Goal: Transaction & Acquisition: Purchase product/service

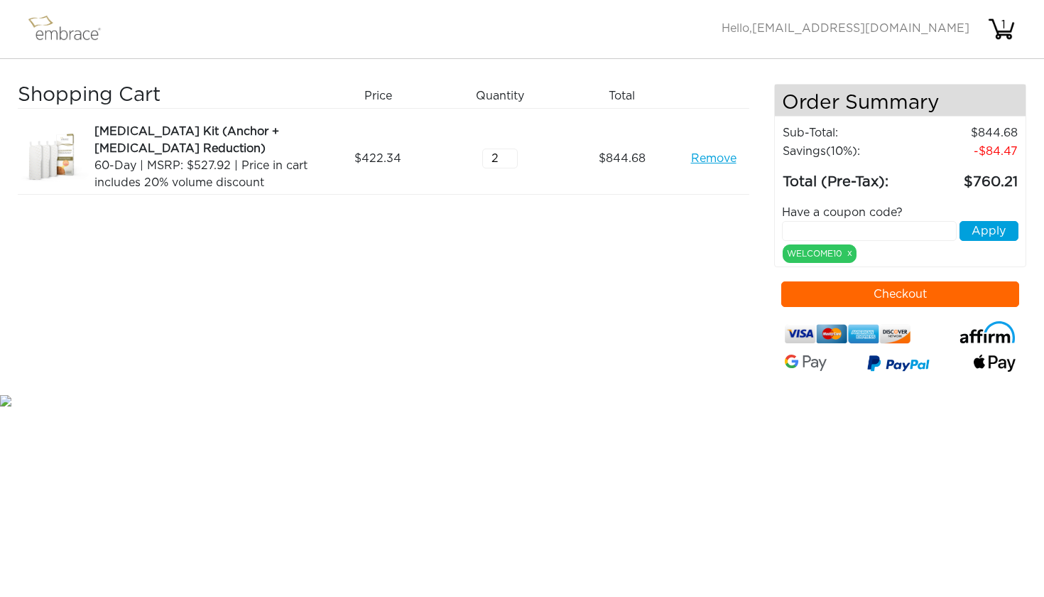
type input "1"
click at [511, 162] on input "1" at bounding box center [500, 158] width 36 height 20
click at [611, 269] on div "Shopping Cart Price Quantity Qty Total Breast Lift Kit (Anchor + Areola Reducti…" at bounding box center [396, 238] width 756 height 308
click at [821, 229] on input "text" at bounding box center [869, 231] width 175 height 20
click at [944, 292] on button "Checkout" at bounding box center [900, 294] width 238 height 26
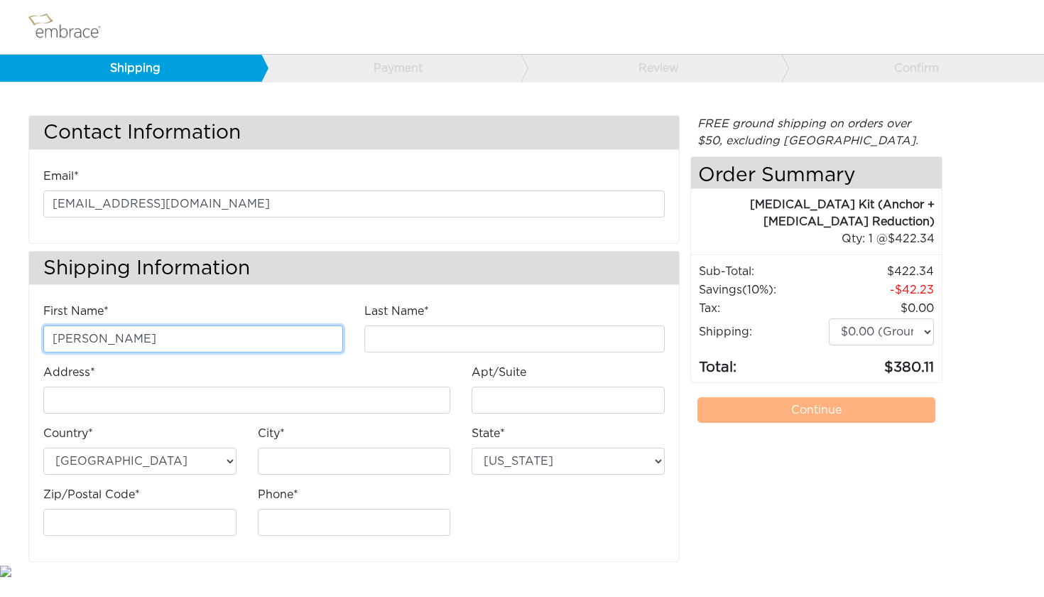
type input "[PERSON_NAME]"
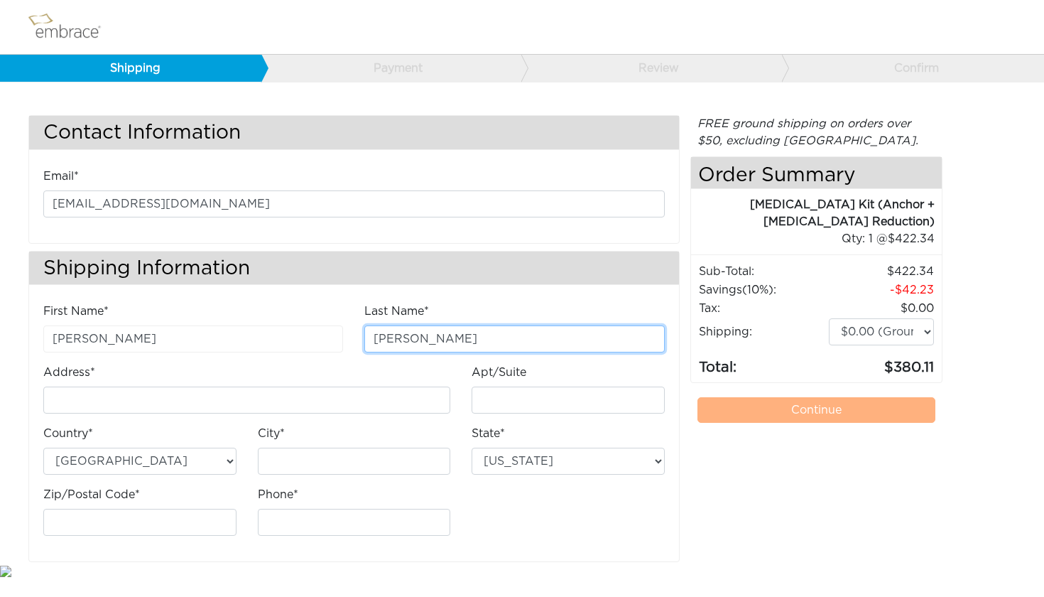
type input "kerrane"
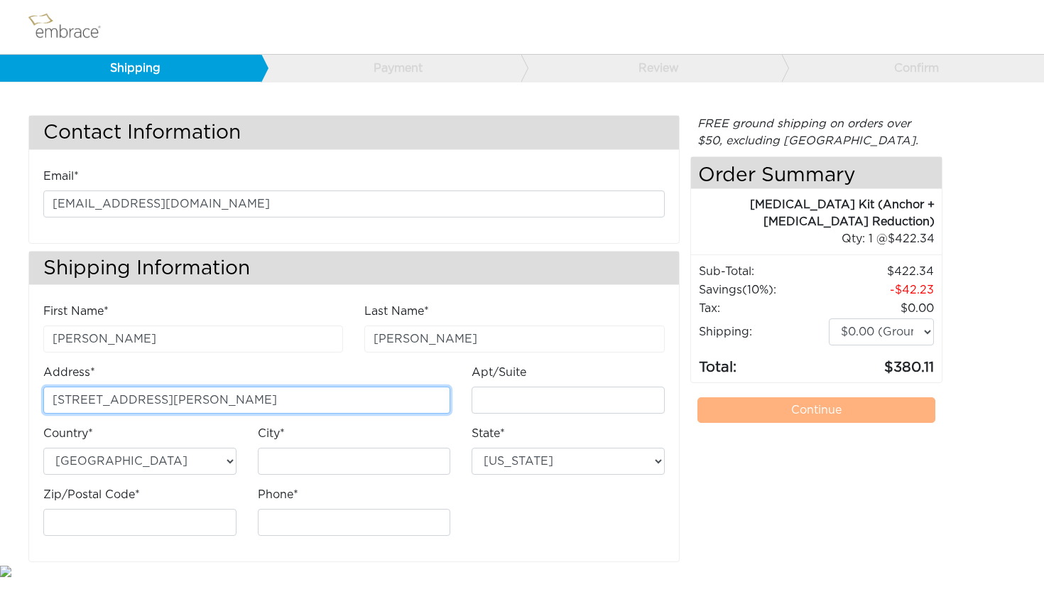
type input "33 secor drive"
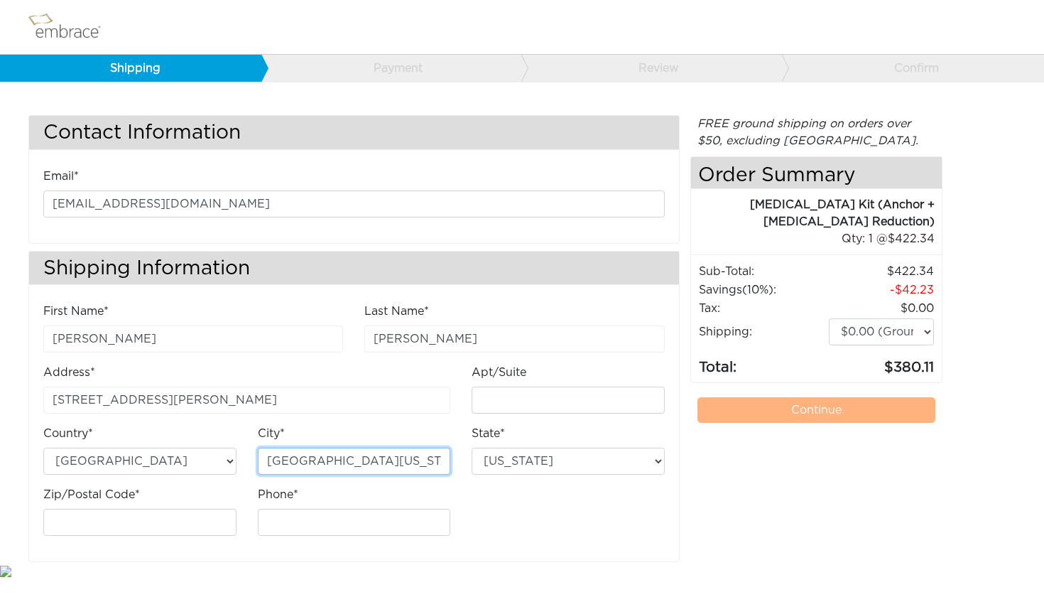
type input "port washington"
select select "NY"
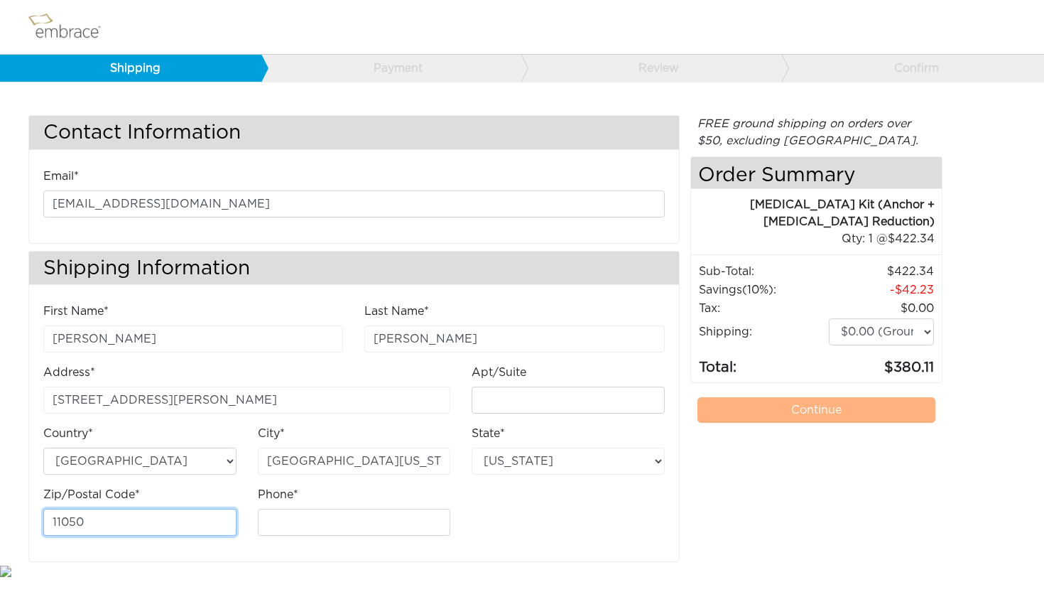
type input "11050"
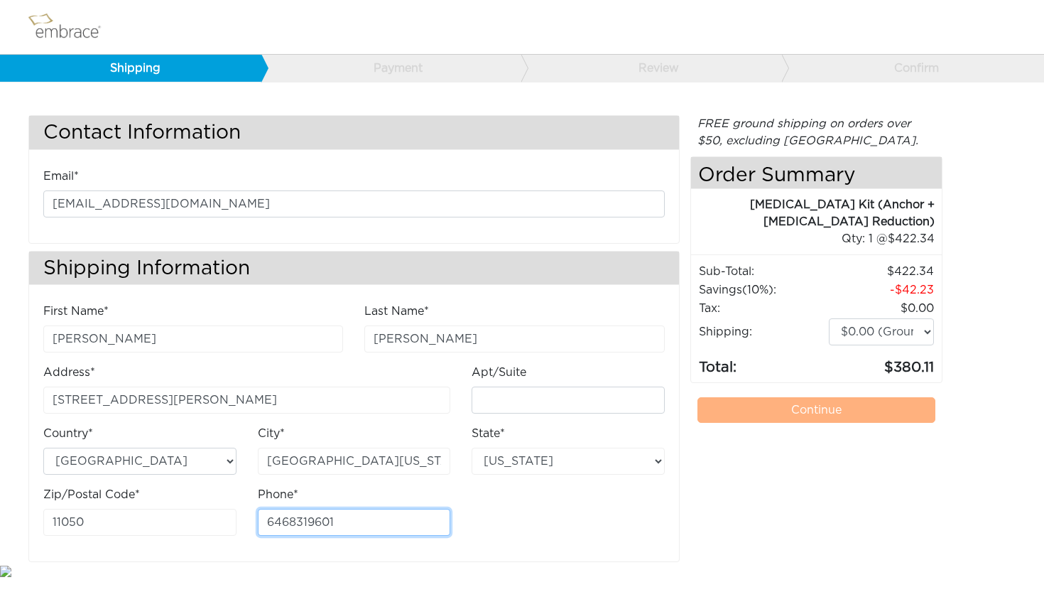
type input "6468319601"
click at [709, 487] on div "FREE ground shipping on orders over $50, excluding Australia. Any applicable im…" at bounding box center [816, 338] width 252 height 447
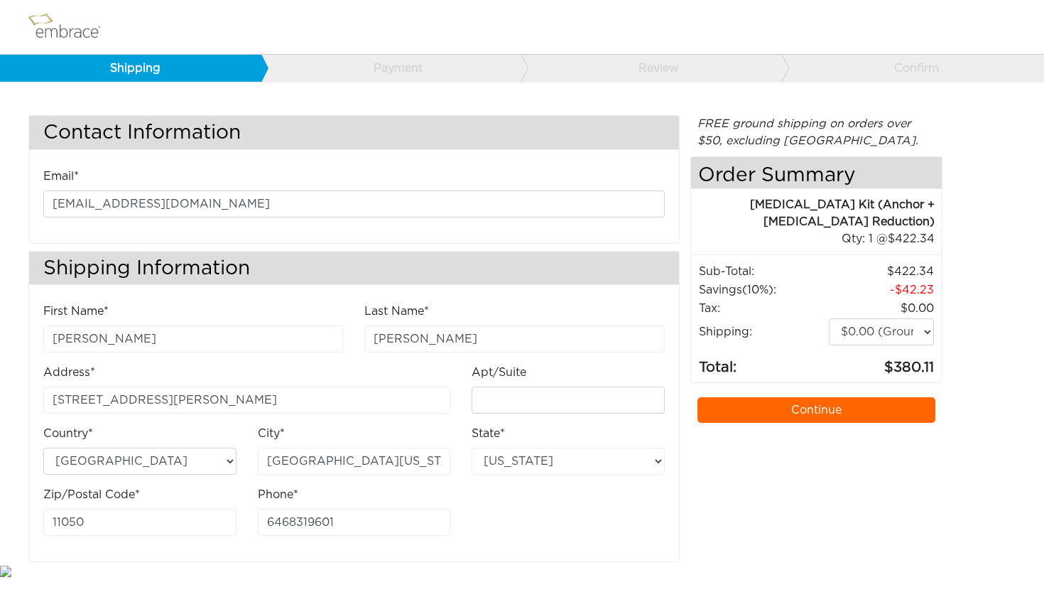
click at [756, 411] on link "Continue" at bounding box center [816, 410] width 238 height 26
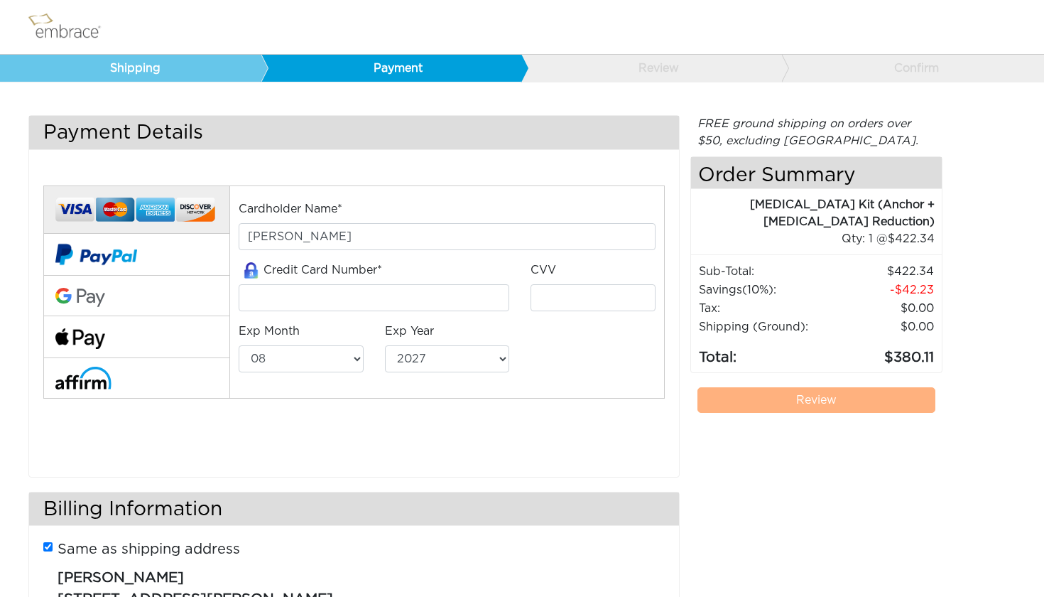
select select "8"
select select "2027"
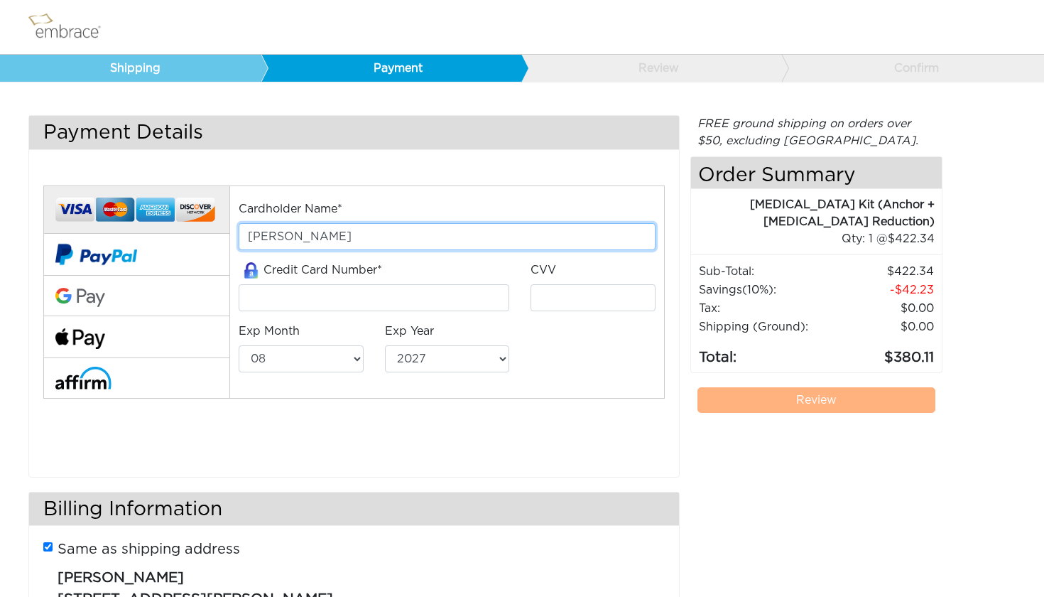
click at [383, 242] on input "jennifer kerrane" at bounding box center [447, 236] width 416 height 27
type input "jennifer kerrane"
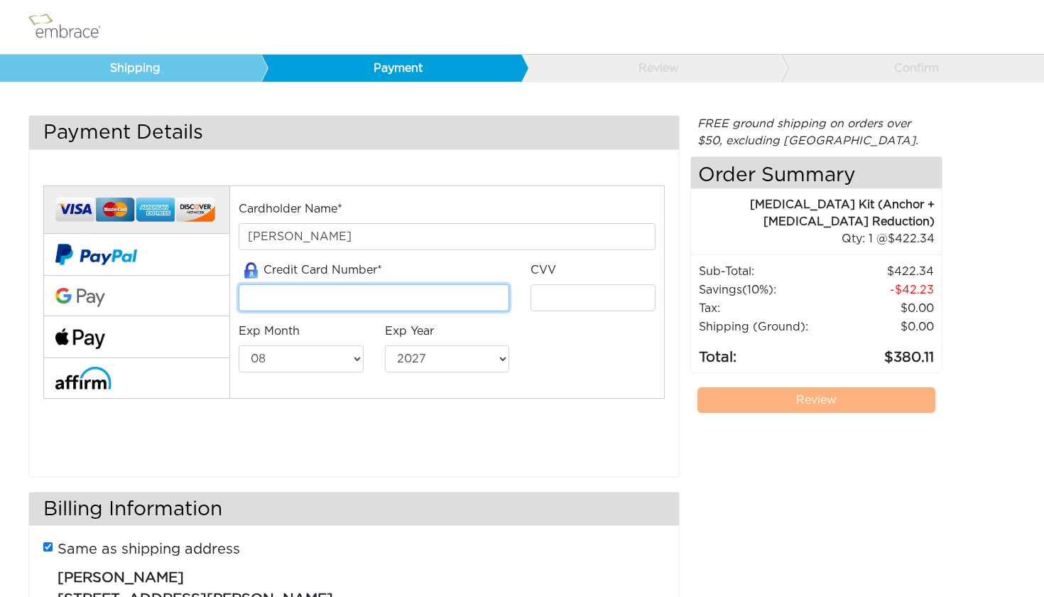
type input "341184891872004"
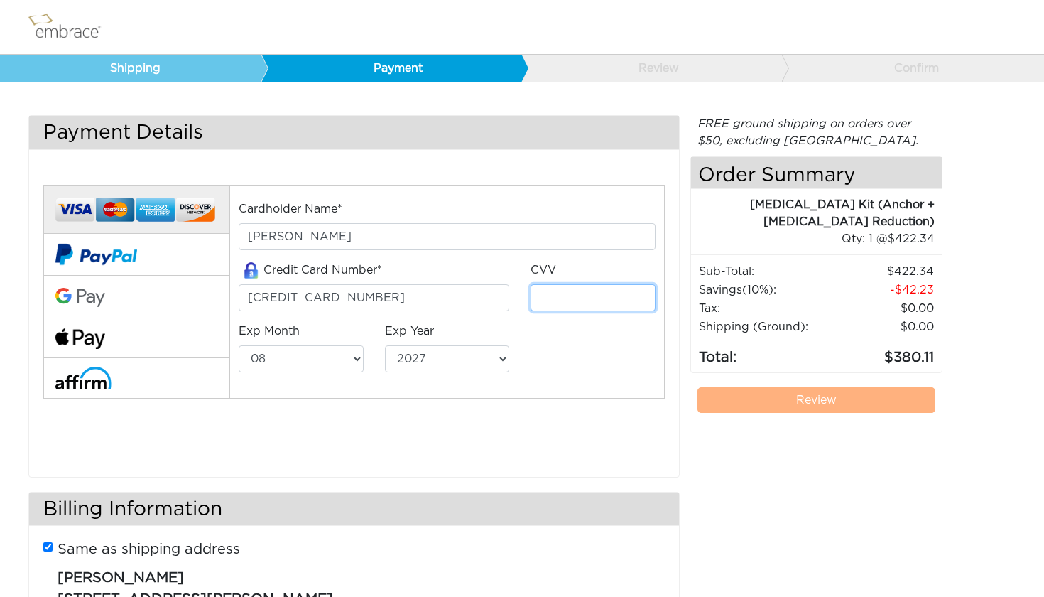
type input "7014"
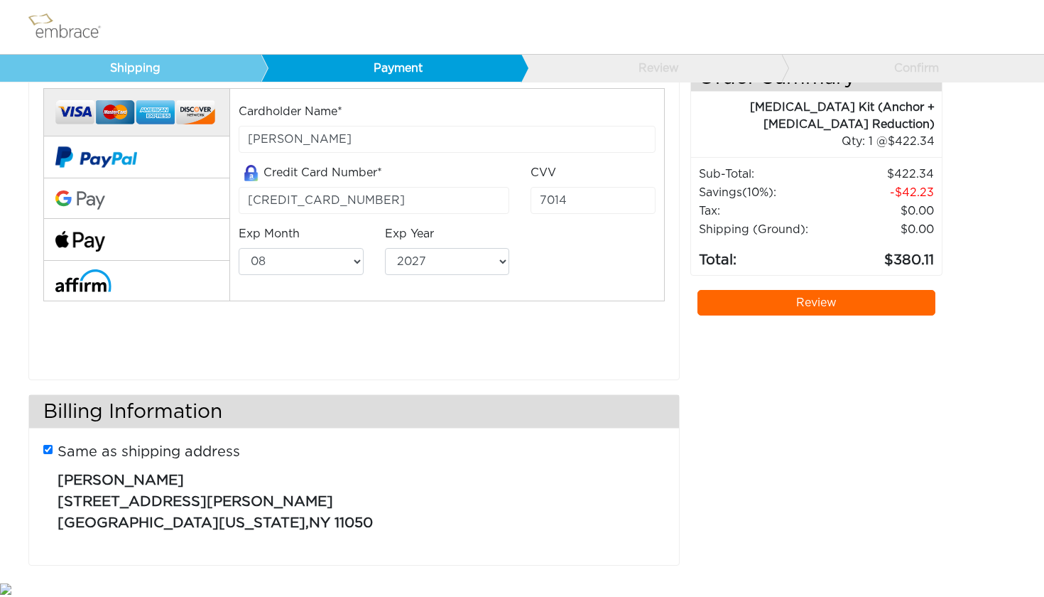
scroll to position [97, 0]
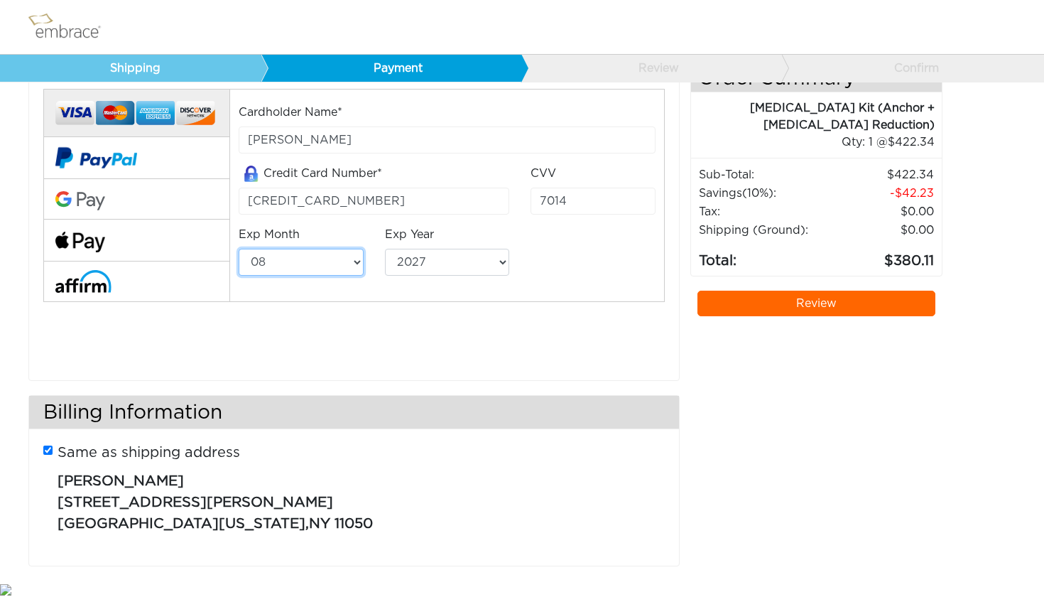
select select "3"
select select "2030"
click at [769, 300] on link "Review" at bounding box center [816, 304] width 238 height 26
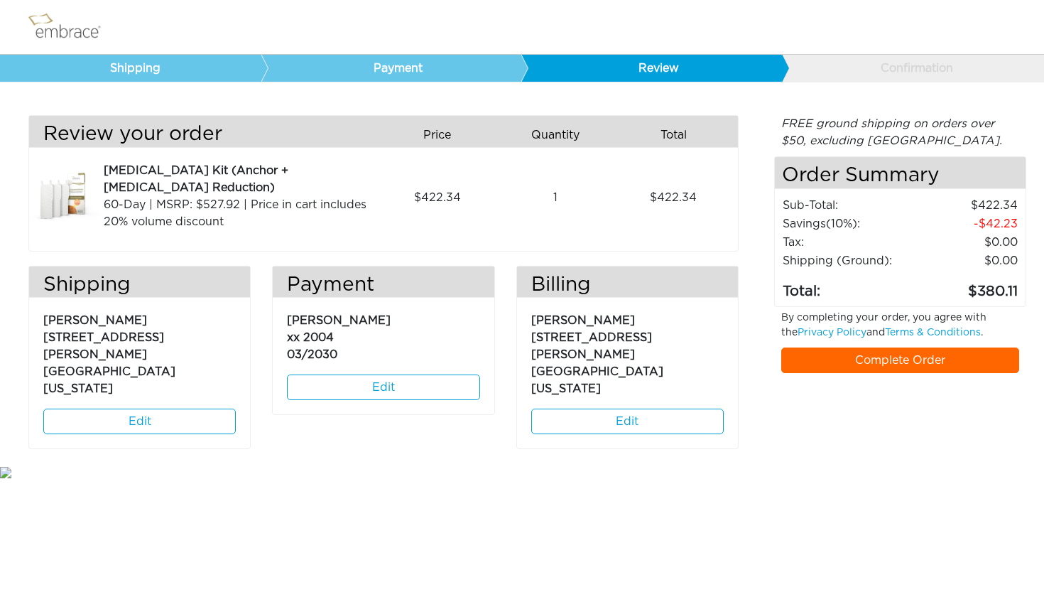
click at [861, 352] on link "Complete Order" at bounding box center [900, 360] width 238 height 26
